Goal: Transaction & Acquisition: Purchase product/service

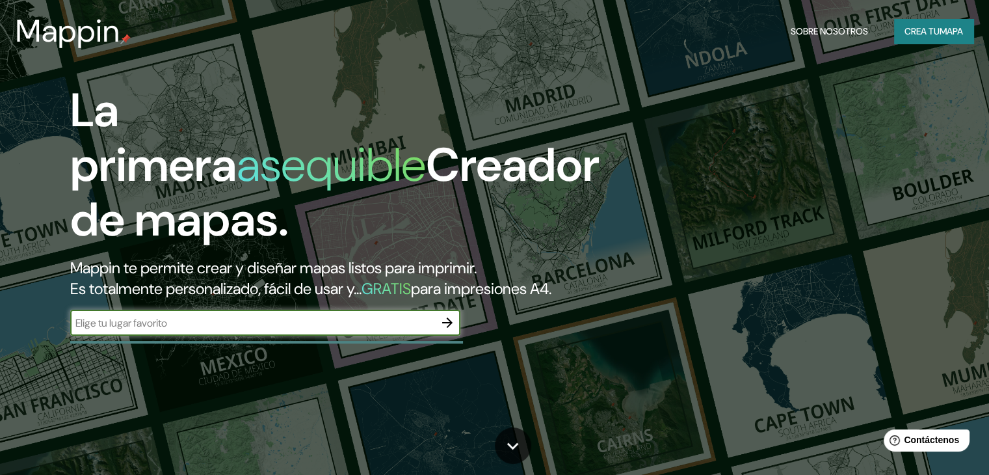
click at [208, 330] on input "text" at bounding box center [252, 322] width 364 height 15
type input "cordoba, argentina"
click at [442, 336] on button "button" at bounding box center [447, 323] width 26 height 26
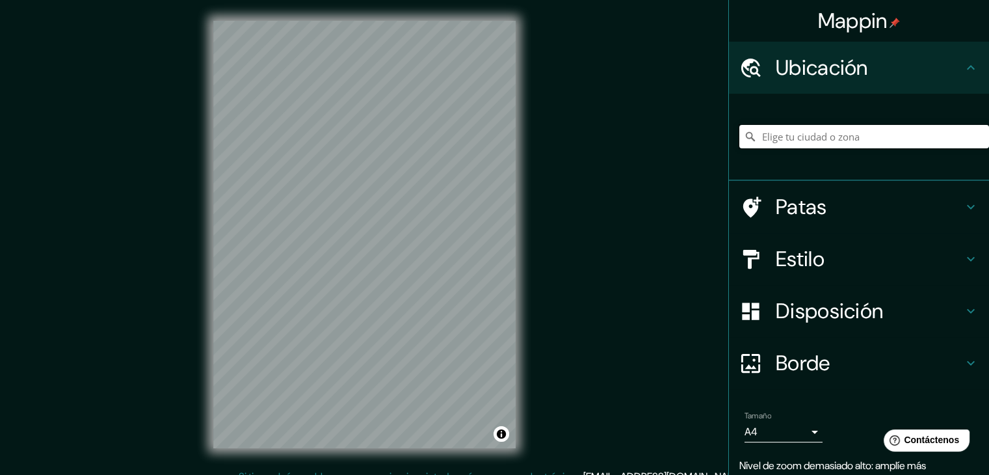
click at [812, 143] on input "Elige tu ciudad o zona" at bounding box center [864, 136] width 250 height 23
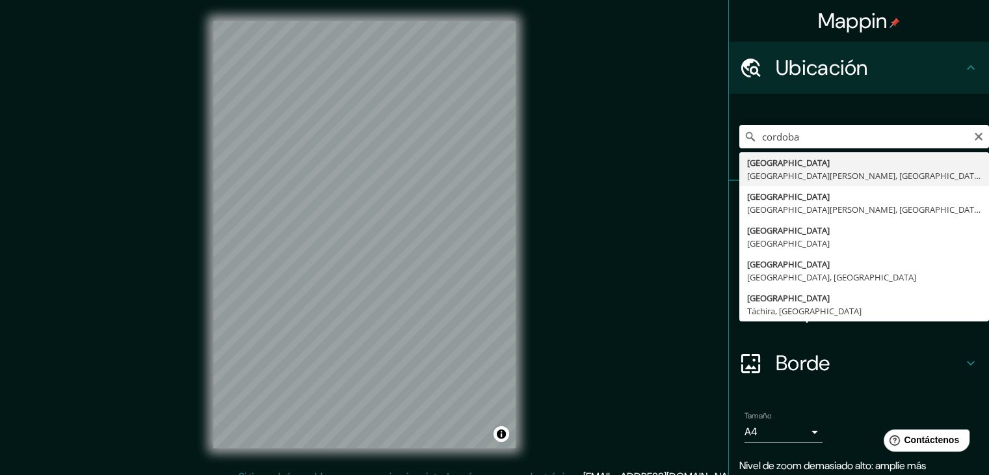
type input "Córdoba, Provincia de Córdoba, Argentina"
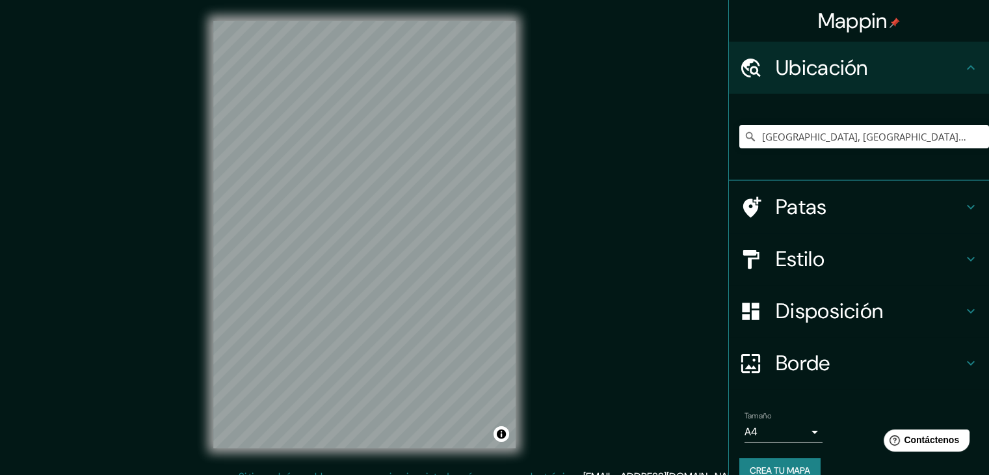
click at [869, 266] on h4 "Estilo" at bounding box center [869, 259] width 187 height 26
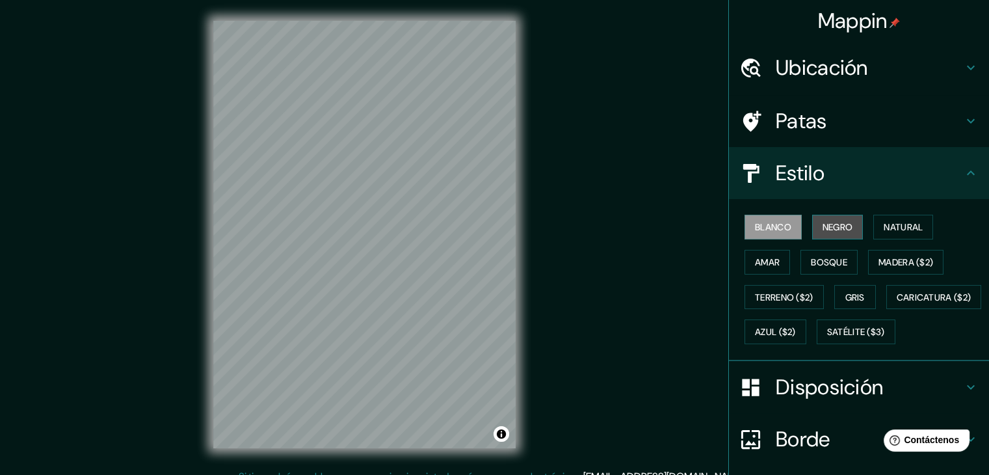
click at [823, 223] on font "Negro" at bounding box center [838, 227] width 31 height 12
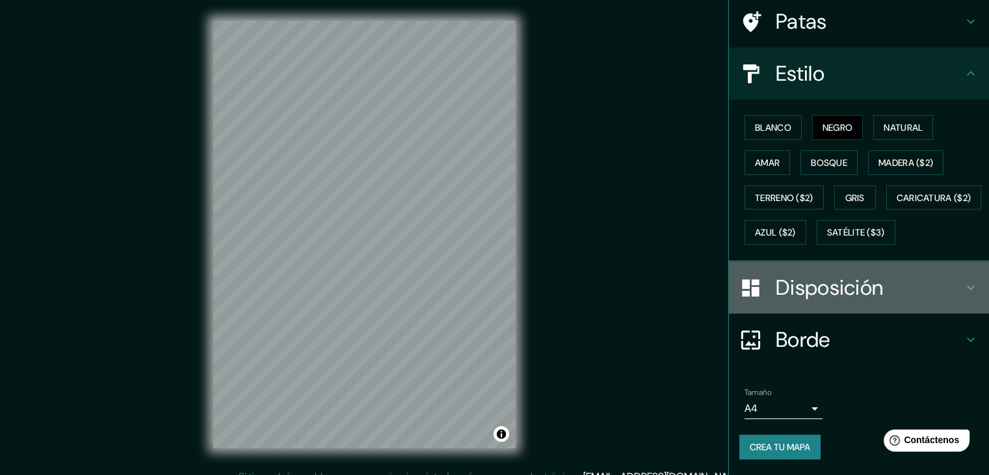
click at [881, 289] on h4 "Disposición" at bounding box center [869, 287] width 187 height 26
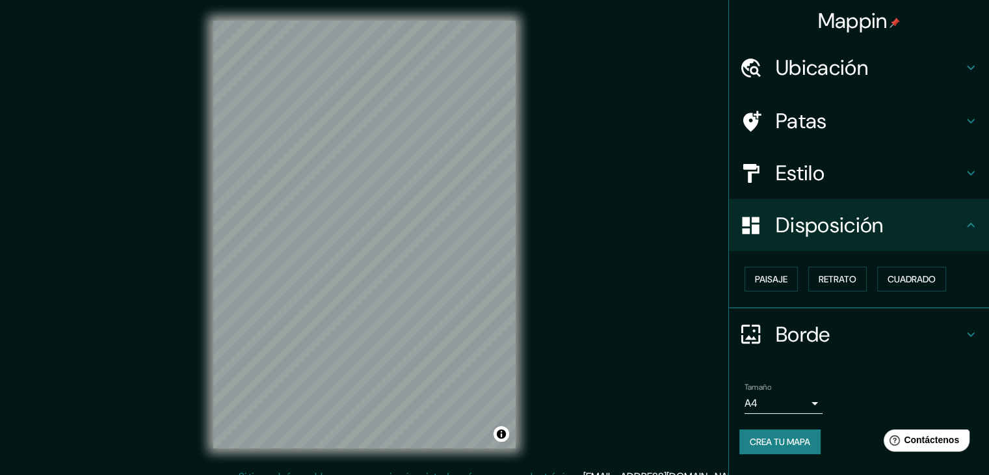
click at [949, 325] on h4 "Borde" at bounding box center [869, 334] width 187 height 26
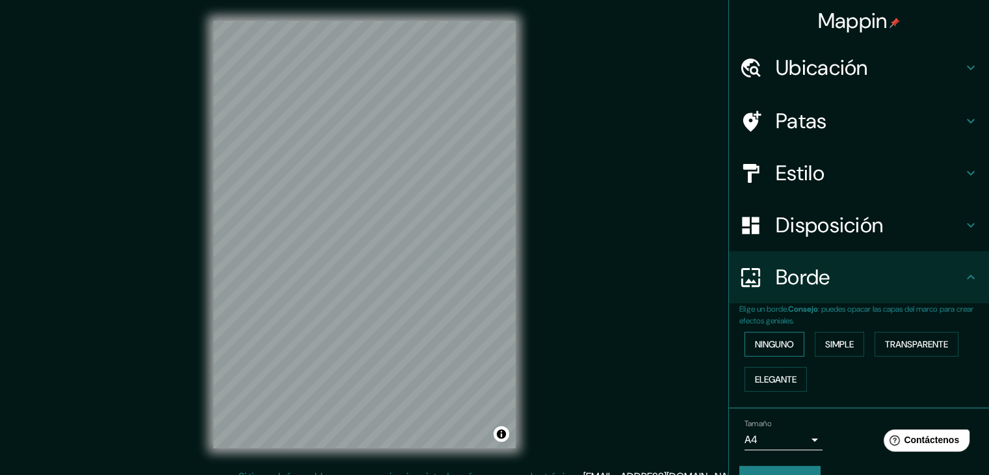
click at [786, 342] on button "Ninguno" at bounding box center [775, 344] width 60 height 25
click at [961, 291] on div "Borde" at bounding box center [859, 277] width 260 height 52
click at [934, 236] on h4 "Disposición" at bounding box center [869, 225] width 187 height 26
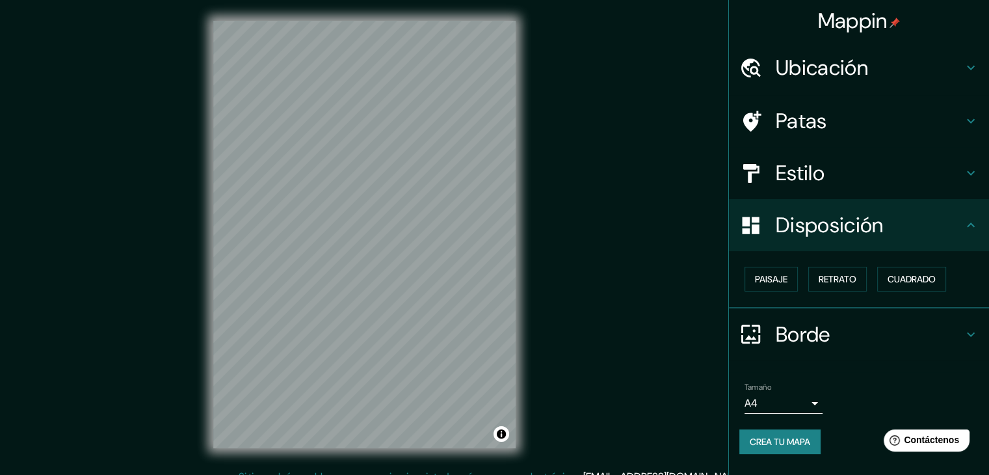
click at [927, 170] on h4 "Estilo" at bounding box center [869, 173] width 187 height 26
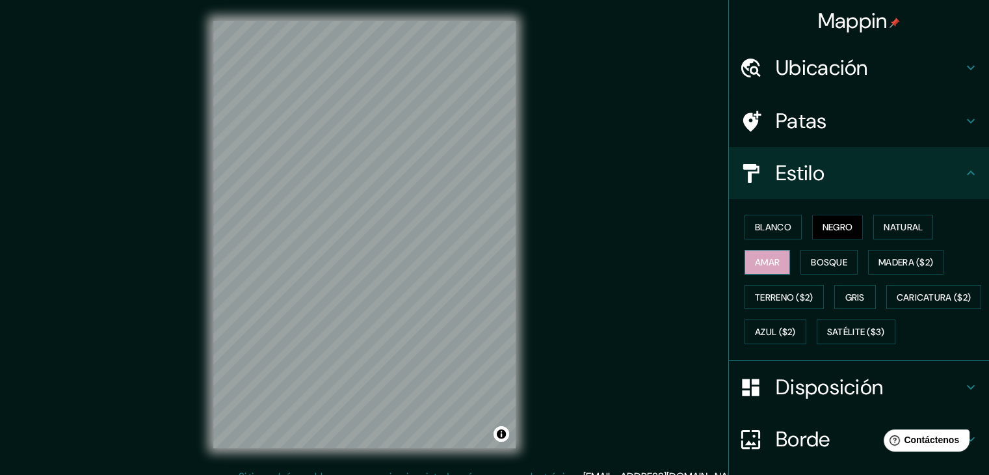
click at [757, 259] on font "Amar" at bounding box center [767, 262] width 25 height 12
click at [757, 235] on button "Blanco" at bounding box center [773, 227] width 57 height 25
click at [836, 227] on font "Negro" at bounding box center [838, 227] width 31 height 12
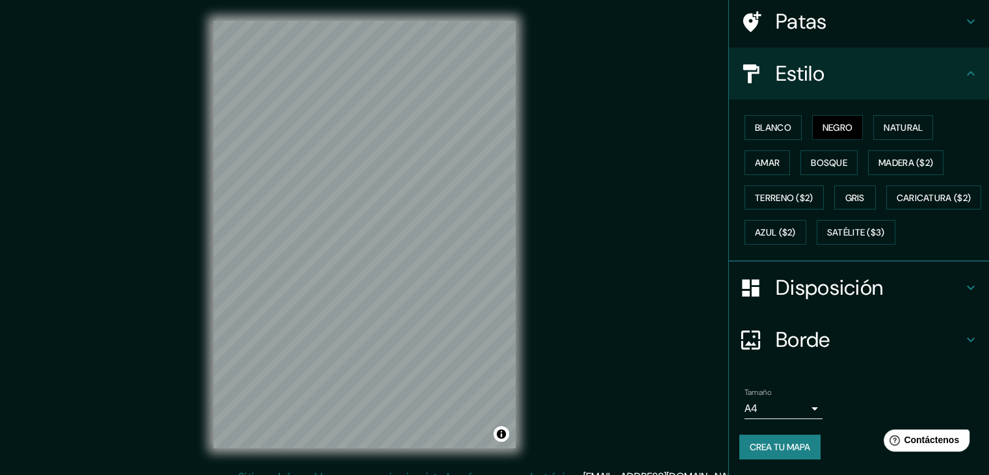
scroll to position [131, 0]
click at [801, 409] on body "Mappin Ubicación Córdoba, Provincia de Córdoba, Argentina Patas Estilo Blanco N…" at bounding box center [494, 237] width 989 height 475
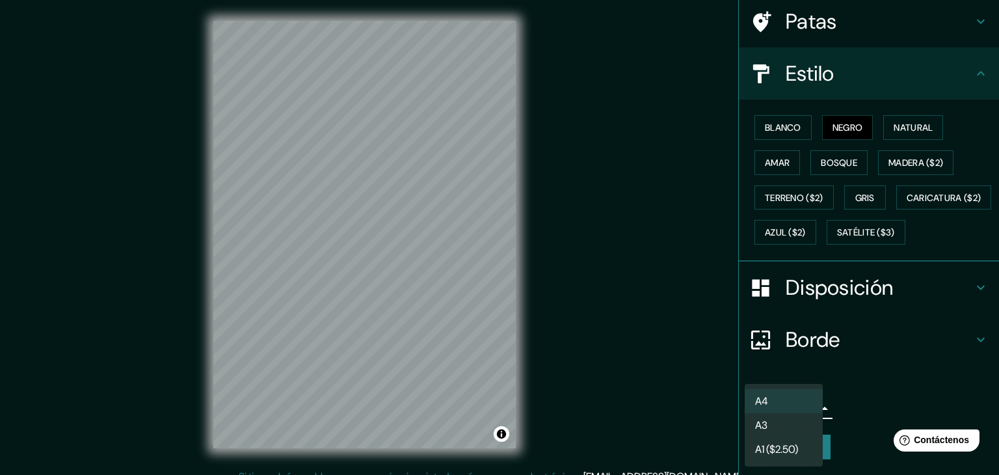
click at [795, 427] on li "A3" at bounding box center [784, 425] width 78 height 24
type input "a4"
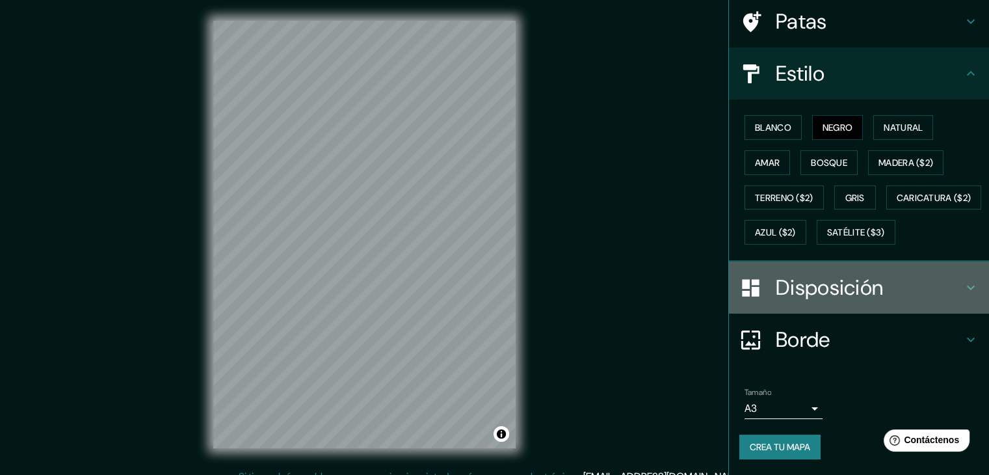
click at [950, 289] on h4 "Disposición" at bounding box center [869, 287] width 187 height 26
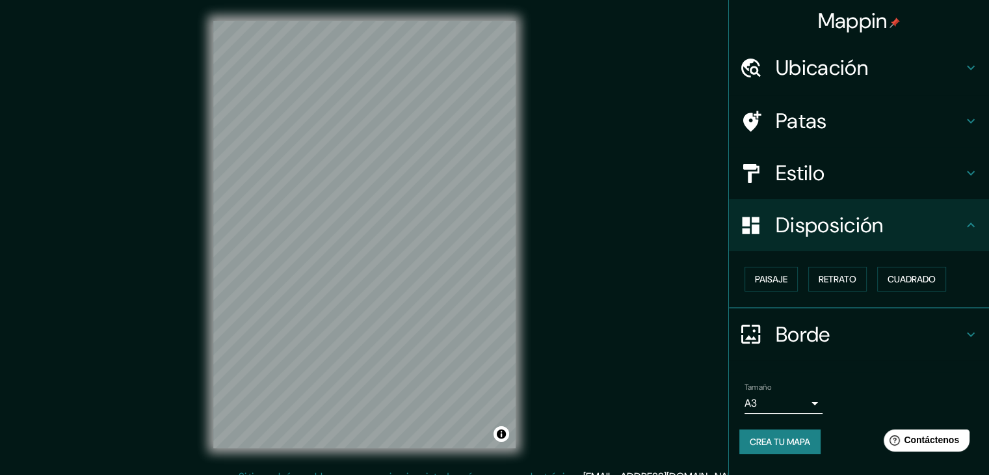
scroll to position [15, 0]
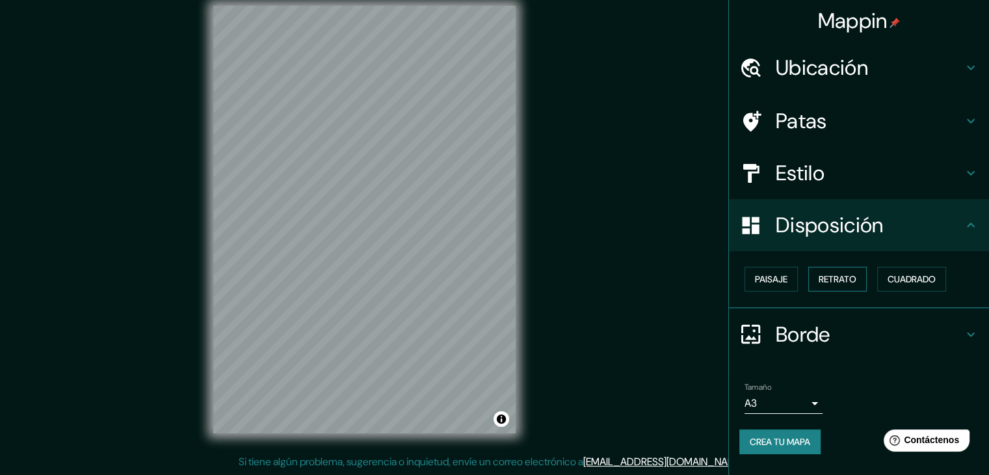
click at [851, 278] on font "Retrato" at bounding box center [838, 279] width 38 height 12
click at [785, 282] on font "Paisaje" at bounding box center [771, 279] width 33 height 12
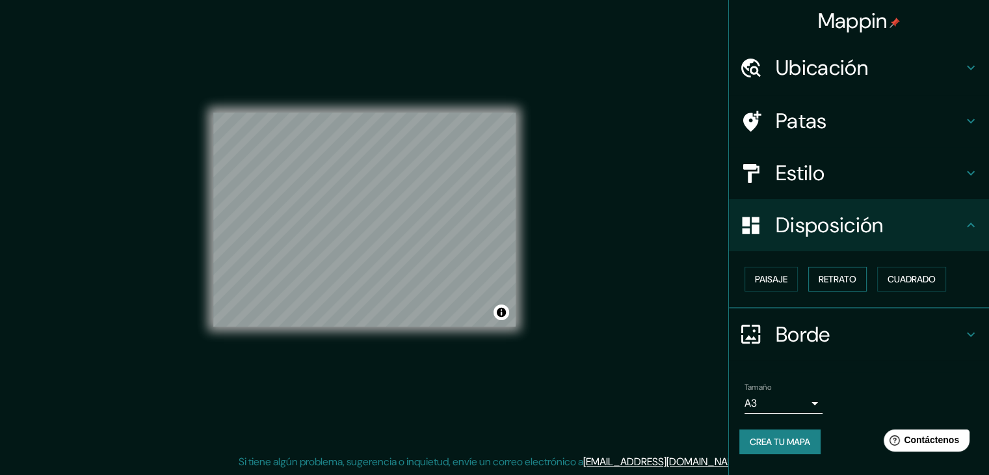
click at [816, 282] on button "Retrato" at bounding box center [837, 279] width 59 height 25
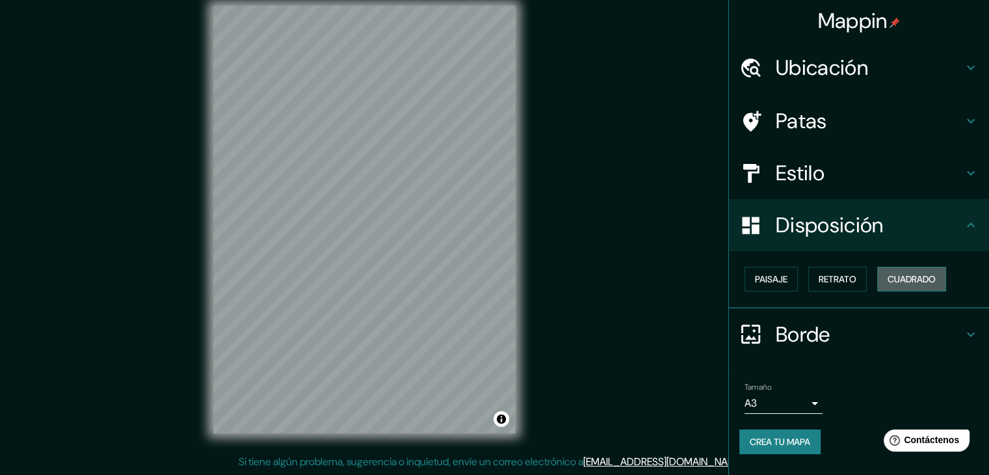
click at [910, 275] on font "Cuadrado" at bounding box center [912, 279] width 48 height 12
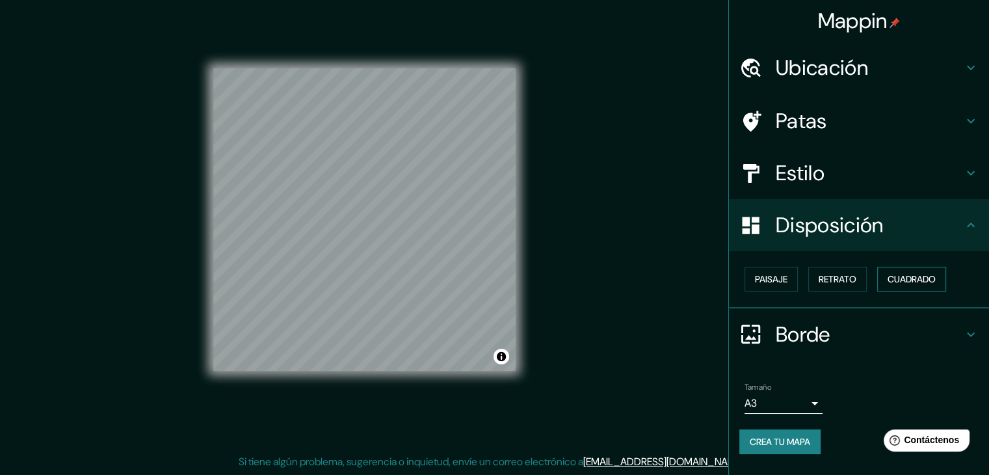
click at [912, 276] on font "Cuadrado" at bounding box center [912, 279] width 48 height 12
click at [767, 281] on font "Paisaje" at bounding box center [771, 279] width 33 height 12
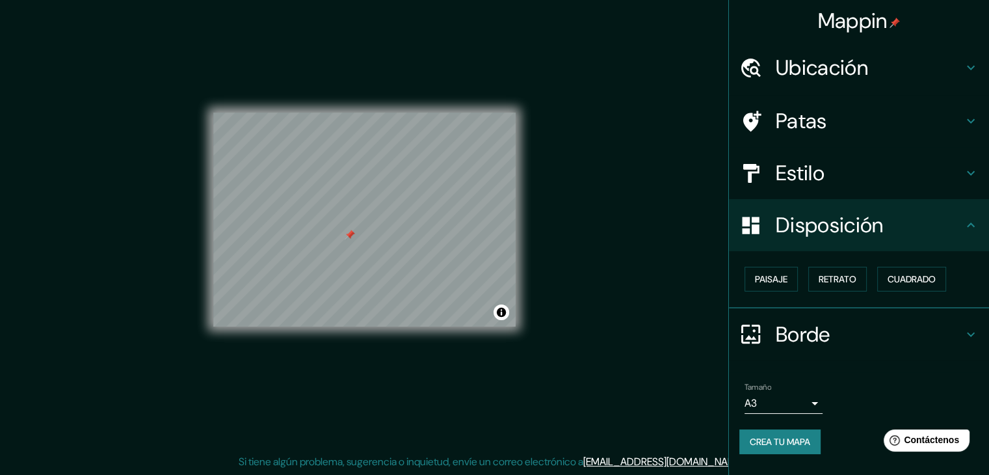
click at [778, 440] on font "Crea tu mapa" at bounding box center [780, 442] width 60 height 12
click at [810, 436] on font "Crea tu mapa" at bounding box center [780, 442] width 60 height 12
click at [713, 51] on div "Mappin Ubicación Córdoba, Provincia de Córdoba, Argentina Patas Estilo Disposic…" at bounding box center [494, 230] width 989 height 490
click at [611, 197] on div "Mappin Ubicación Córdoba, Provincia de Córdoba, Argentina Patas Estilo Disposic…" at bounding box center [494, 230] width 989 height 490
